Goal: Task Accomplishment & Management: Complete application form

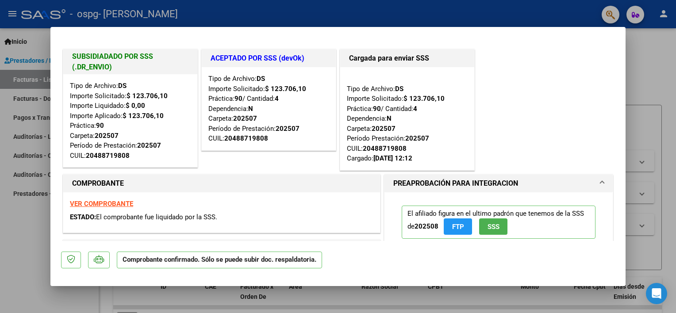
click at [651, 38] on div at bounding box center [338, 156] width 676 height 313
type input "$ 0,00"
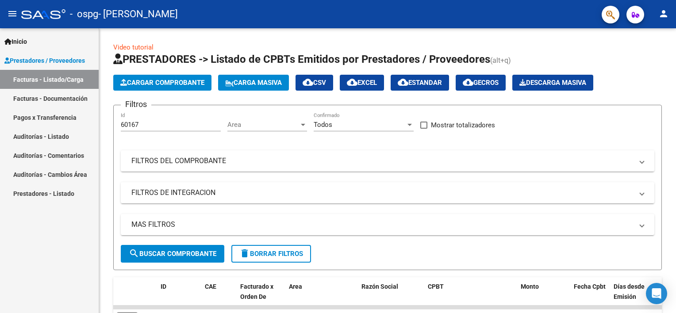
click at [651, 38] on div "Video tutorial PRESTADORES -> Listado de CPBTs Emitidos por Prestadores / Prove…" at bounding box center [387, 206] width 577 height 357
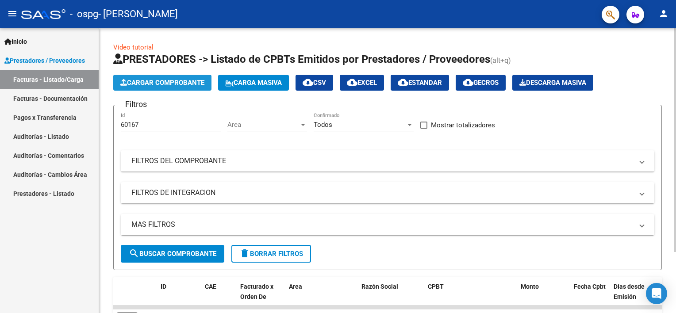
click at [179, 84] on span "Cargar Comprobante" at bounding box center [162, 83] width 84 height 8
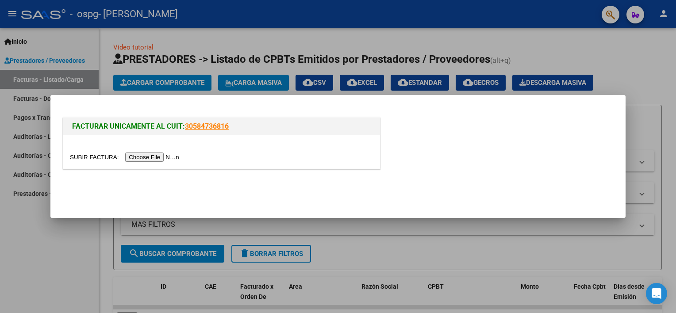
click at [153, 155] on input "file" at bounding box center [126, 157] width 112 height 9
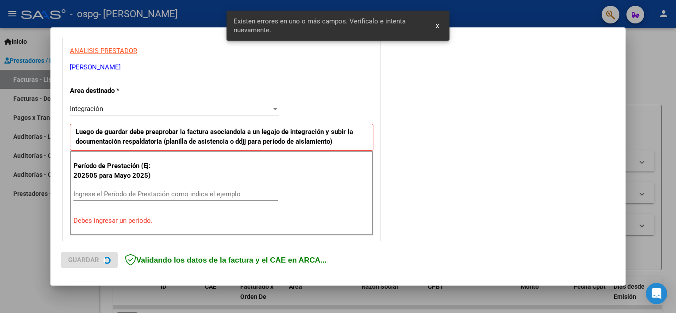
scroll to position [189, 0]
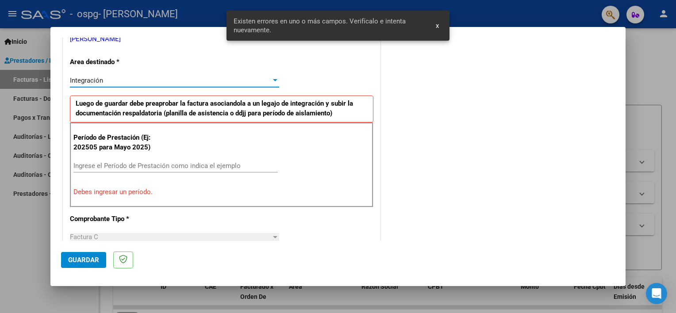
click at [241, 81] on div "Integración" at bounding box center [170, 81] width 201 height 8
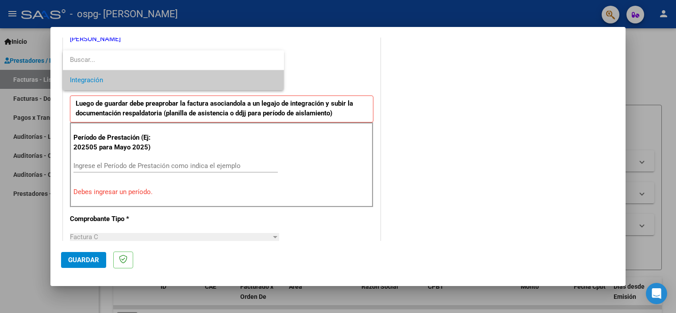
click at [387, 39] on div at bounding box center [338, 156] width 676 height 313
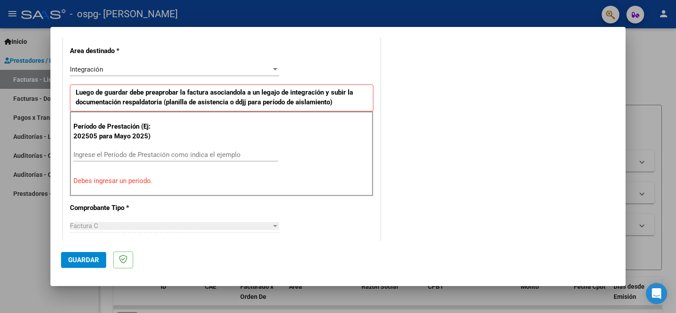
scroll to position [203, 0]
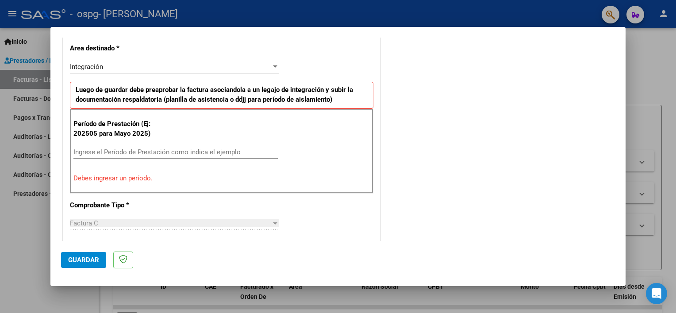
click at [166, 142] on div "Período de Prestación (Ej: 202505 para Mayo 2025) Ingrese el Período de Prestac…" at bounding box center [221, 151] width 303 height 85
click at [164, 146] on div "Ingrese el Período de Prestación como indica el ejemplo" at bounding box center [175, 152] width 204 height 13
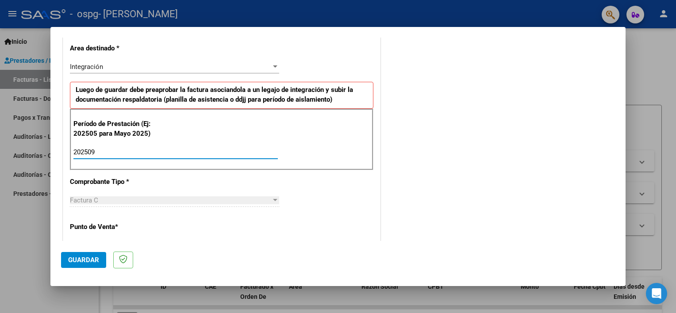
type input "202509"
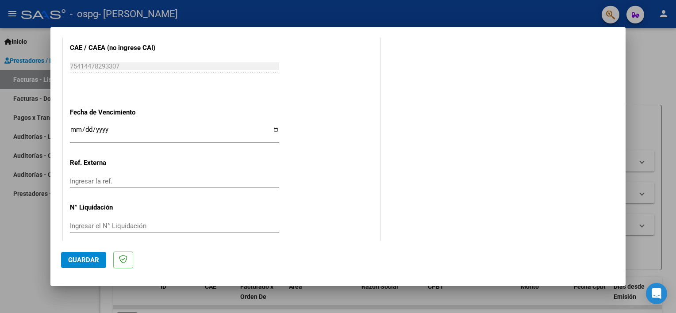
scroll to position [574, 0]
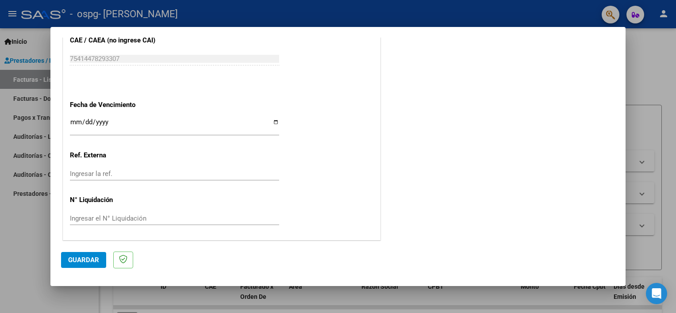
click at [92, 263] on span "Guardar" at bounding box center [83, 260] width 31 height 8
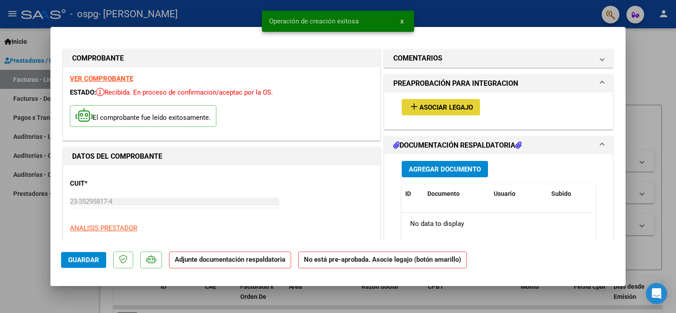
click at [463, 108] on span "Asociar Legajo" at bounding box center [446, 107] width 54 height 8
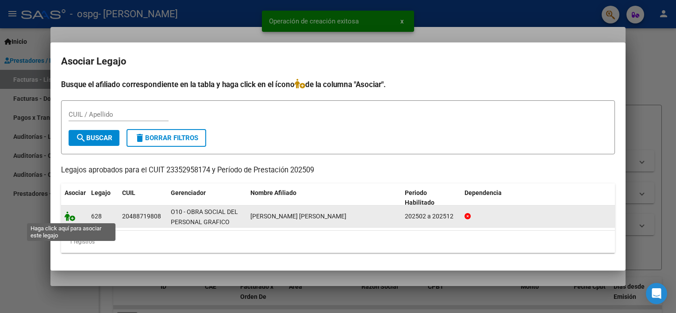
click at [65, 219] on icon at bounding box center [70, 216] width 11 height 10
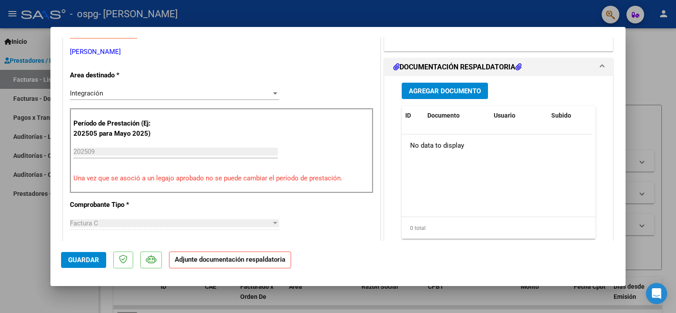
scroll to position [200, 0]
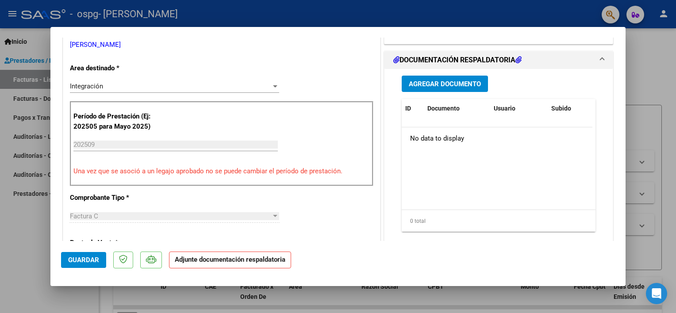
click at [425, 82] on span "Agregar Documento" at bounding box center [445, 84] width 72 height 8
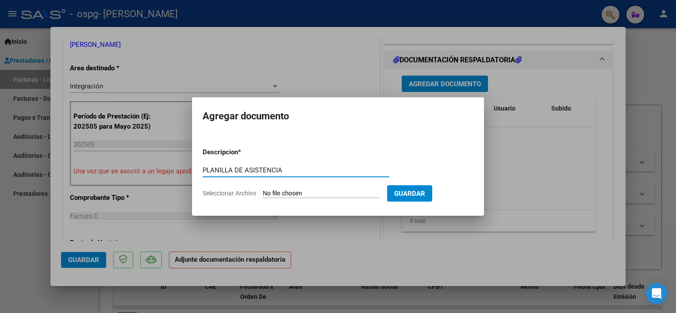
type input "PLANILLA DE ASISTENCIA"
click at [248, 193] on span "Seleccionar Archivo" at bounding box center [230, 193] width 54 height 7
click at [263, 193] on input "Seleccionar Archivo" at bounding box center [321, 194] width 117 height 8
click at [317, 194] on input "Seleccionar Archivo" at bounding box center [321, 194] width 117 height 8
type input "C:\fakepath\[PERSON_NAME] sept.pdf"
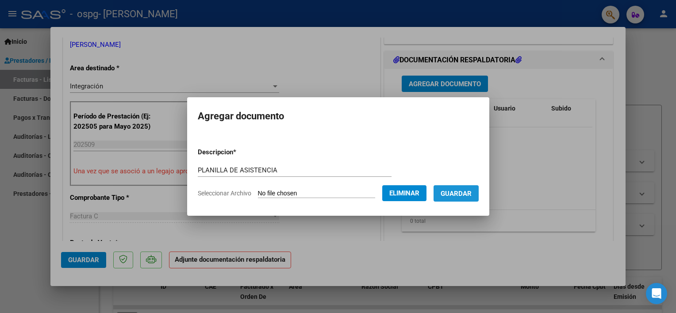
click at [455, 196] on span "Guardar" at bounding box center [456, 194] width 31 height 8
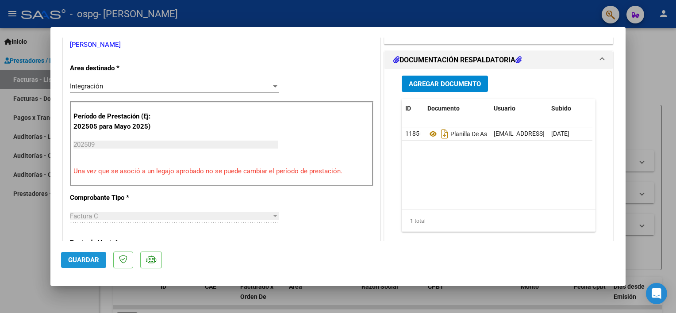
click at [83, 260] on span "Guardar" at bounding box center [83, 260] width 31 height 8
click at [652, 43] on div at bounding box center [338, 156] width 676 height 313
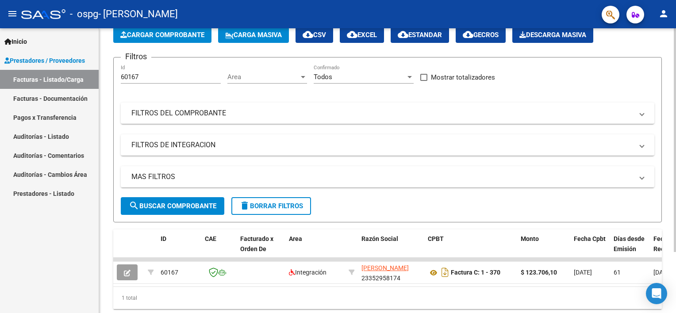
scroll to position [77, 0]
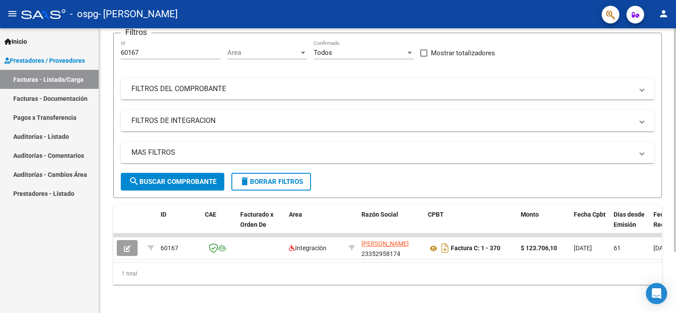
click at [675, 156] on html "menu - ospg - [PERSON_NAME] person Inicio Instructivos Contacto OS Prestadores …" at bounding box center [338, 156] width 676 height 313
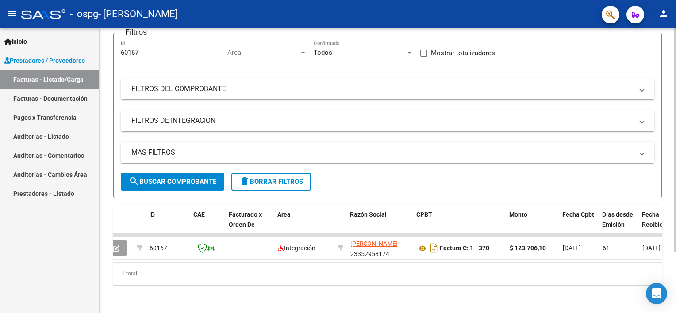
click at [675, 260] on html "menu - ospg - [PERSON_NAME] person Inicio Instructivos Contacto OS Prestadores …" at bounding box center [338, 156] width 676 height 313
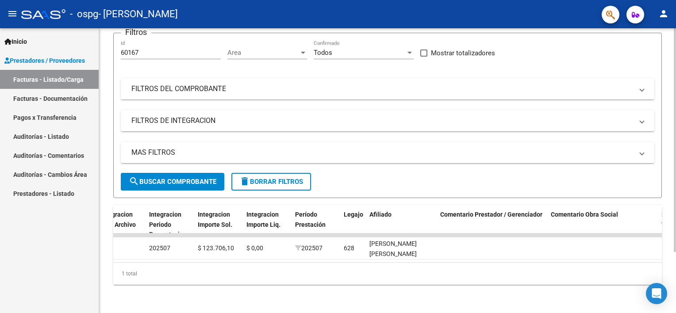
scroll to position [0, 1316]
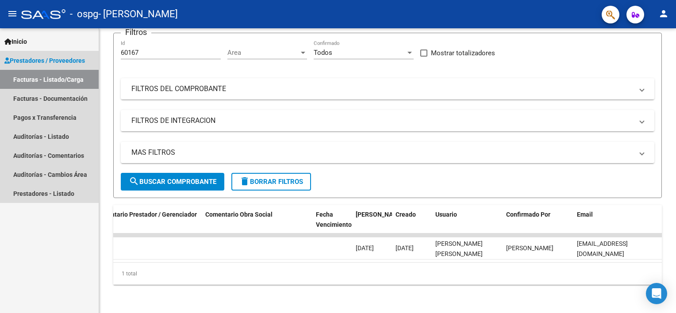
click at [61, 66] on link "Prestadores / Proveedores" at bounding box center [49, 60] width 99 height 19
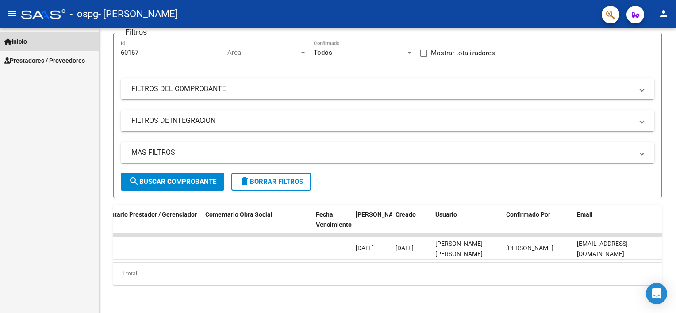
click at [26, 41] on span "Inicio" at bounding box center [15, 42] width 23 height 10
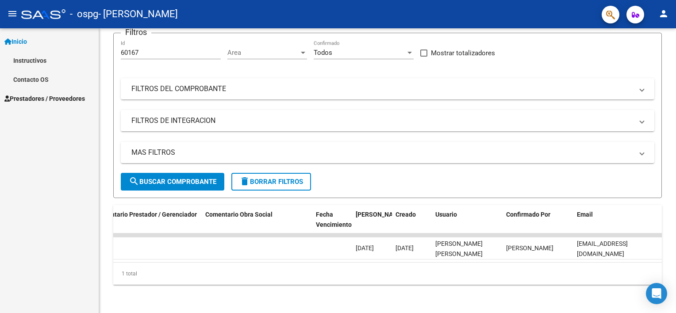
click at [26, 41] on span "Inicio" at bounding box center [15, 42] width 23 height 10
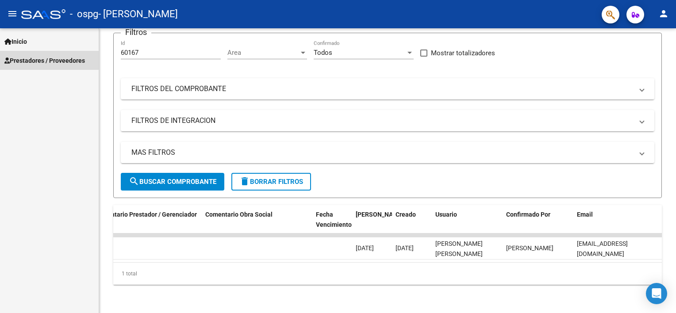
click at [43, 60] on span "Prestadores / Proveedores" at bounding box center [44, 61] width 80 height 10
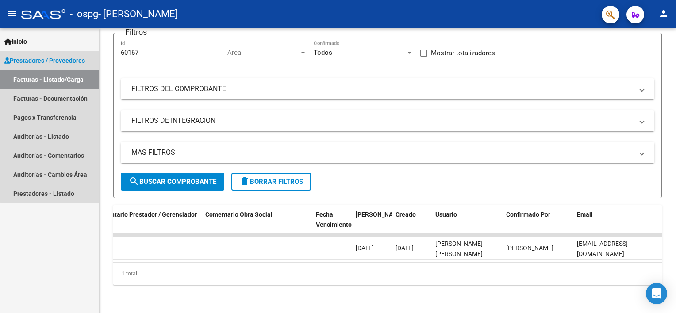
click at [56, 74] on link "Facturas - Listado/Carga" at bounding box center [49, 79] width 99 height 19
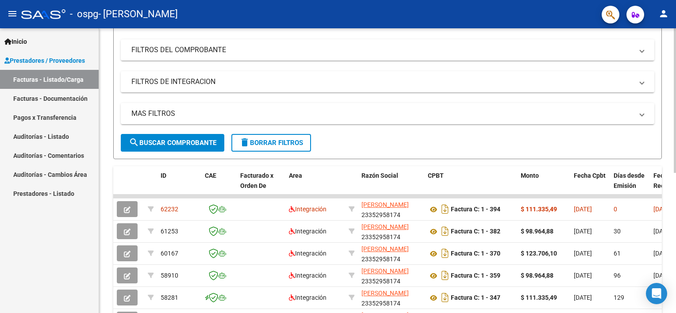
scroll to position [110, 0]
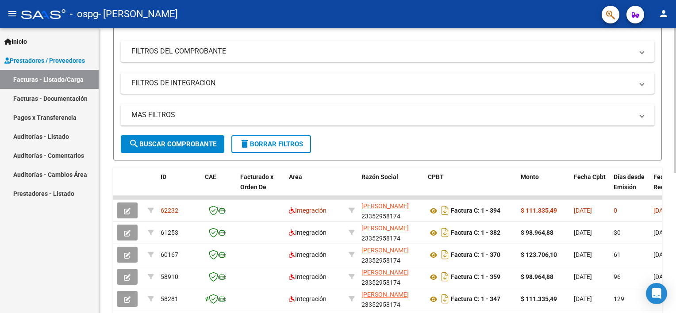
click at [675, 107] on html "menu - ospg - [PERSON_NAME] person Inicio Instructivos Contacto OS Prestadores …" at bounding box center [338, 156] width 676 height 313
